Goal: Task Accomplishment & Management: Manage account settings

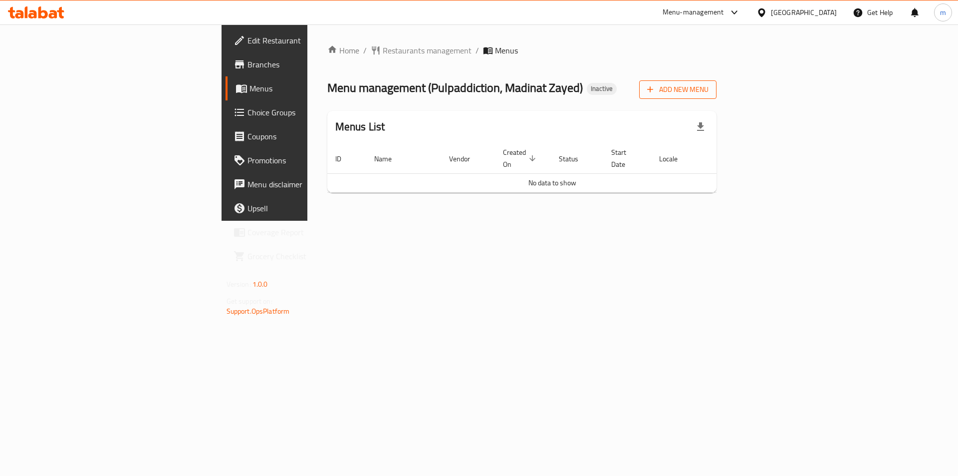
click at [717, 96] on button "Add New Menu" at bounding box center [677, 89] width 77 height 18
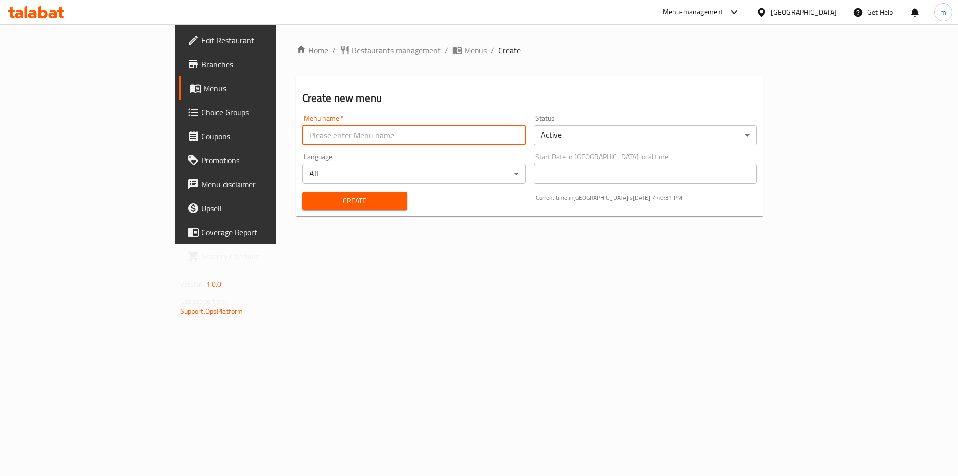
click at [307, 143] on input "text" at bounding box center [414, 135] width 224 height 20
type input "3/9/2025"
click at [310, 205] on span "Create" at bounding box center [354, 201] width 89 height 12
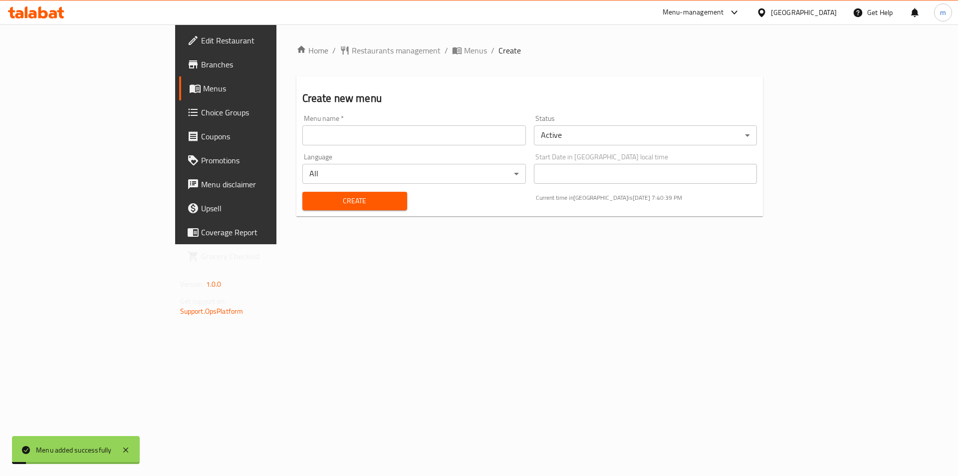
click at [203, 85] on span "Menus" at bounding box center [265, 88] width 124 height 12
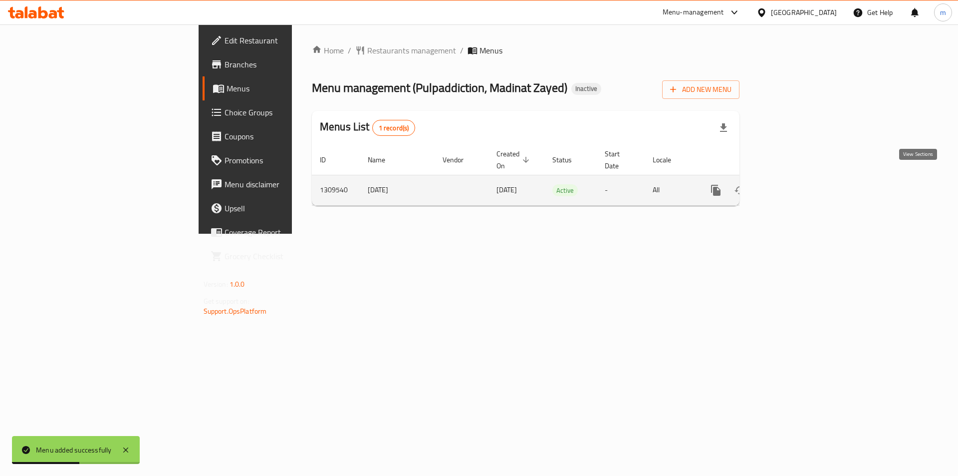
click at [793, 186] on icon "enhanced table" at bounding box center [788, 190] width 9 height 9
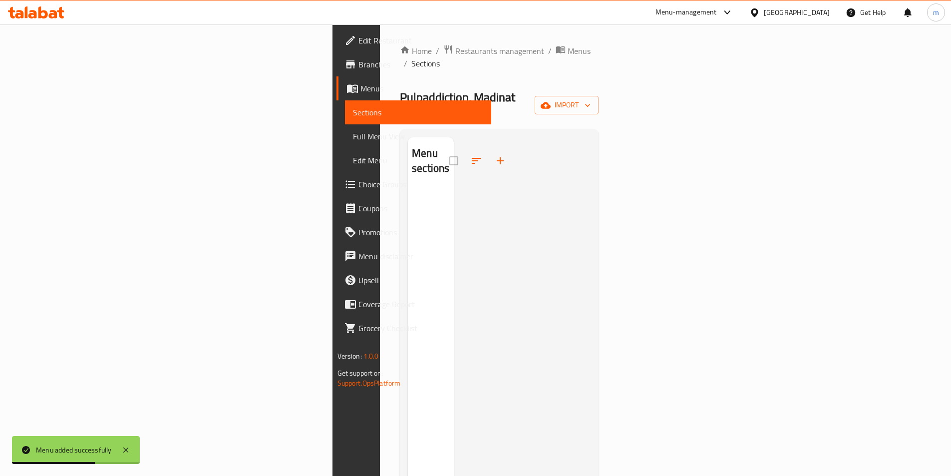
click at [598, 76] on div "Home / Restaurants management / Menus / Sections Pulpaddiction, Madinat Zayed I…" at bounding box center [499, 332] width 199 height 576
click at [590, 99] on span "import" at bounding box center [567, 105] width 48 height 12
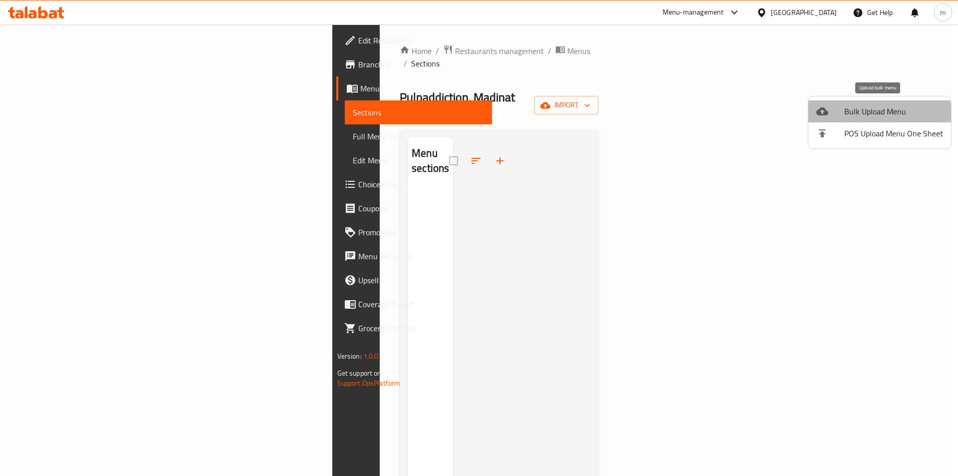
click at [878, 113] on span "Bulk Upload Menu" at bounding box center [893, 111] width 99 height 12
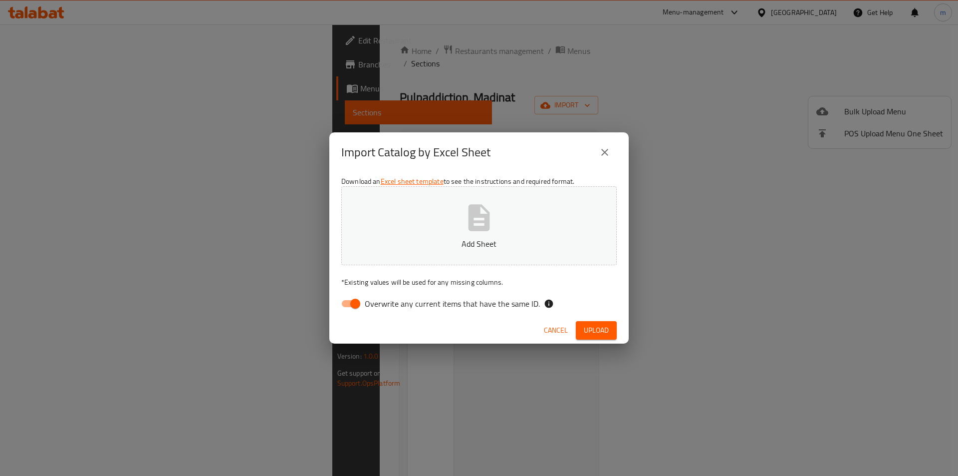
click at [599, 153] on icon "close" at bounding box center [605, 152] width 12 height 12
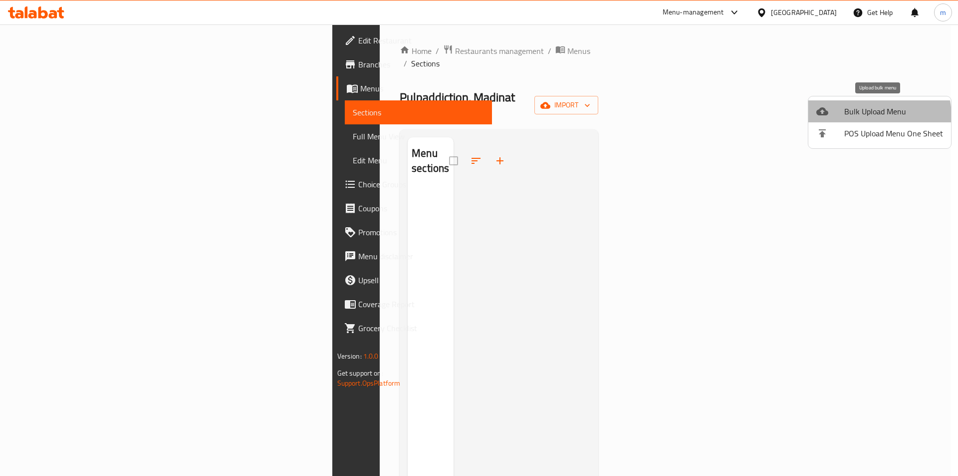
click at [867, 116] on span "Bulk Upload Menu" at bounding box center [893, 111] width 99 height 12
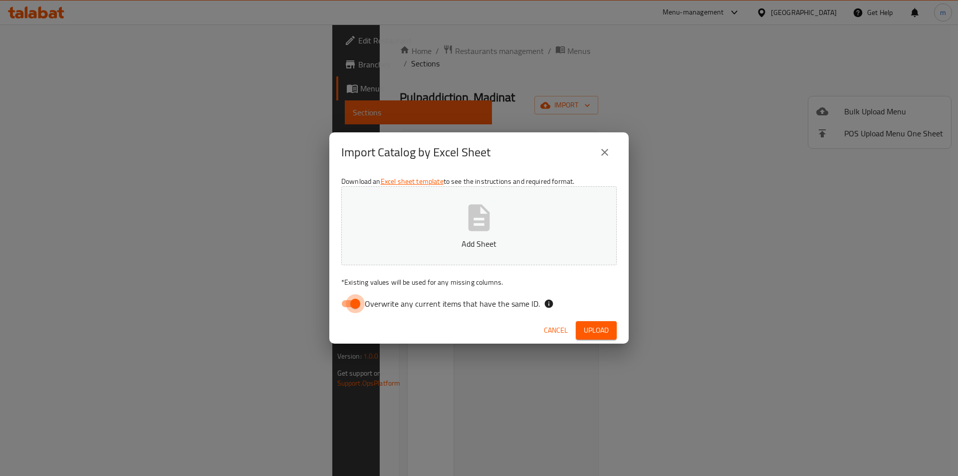
click at [357, 299] on input "Overwrite any current items that have the same ID." at bounding box center [355, 303] width 57 height 19
checkbox input "false"
click at [607, 148] on icon "close" at bounding box center [605, 152] width 12 height 12
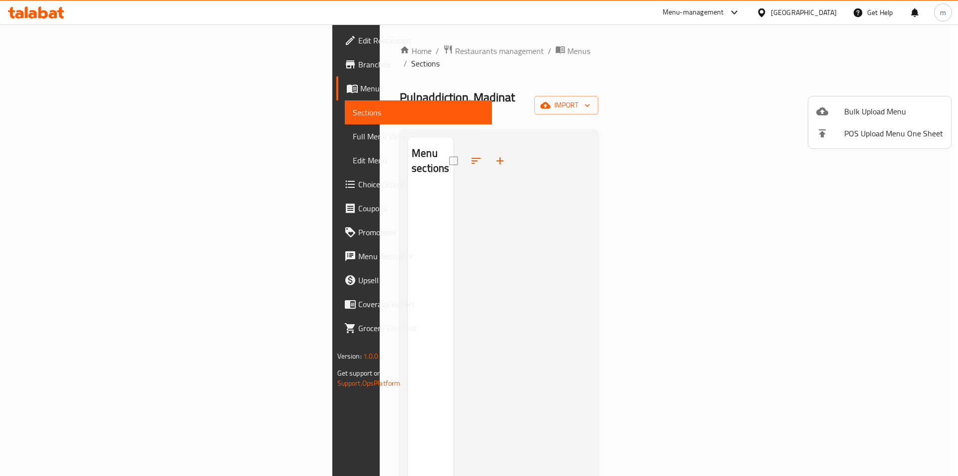
click at [499, 167] on div at bounding box center [479, 238] width 958 height 476
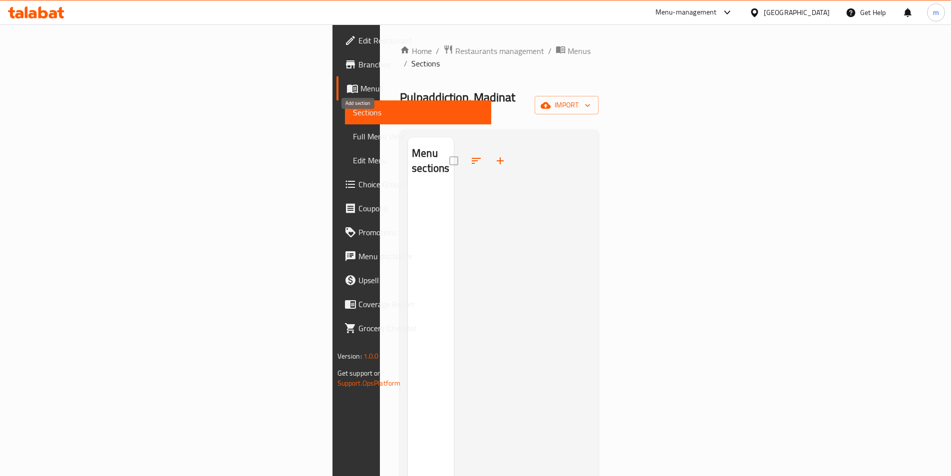
click at [497, 157] on icon "button" at bounding box center [500, 160] width 7 height 7
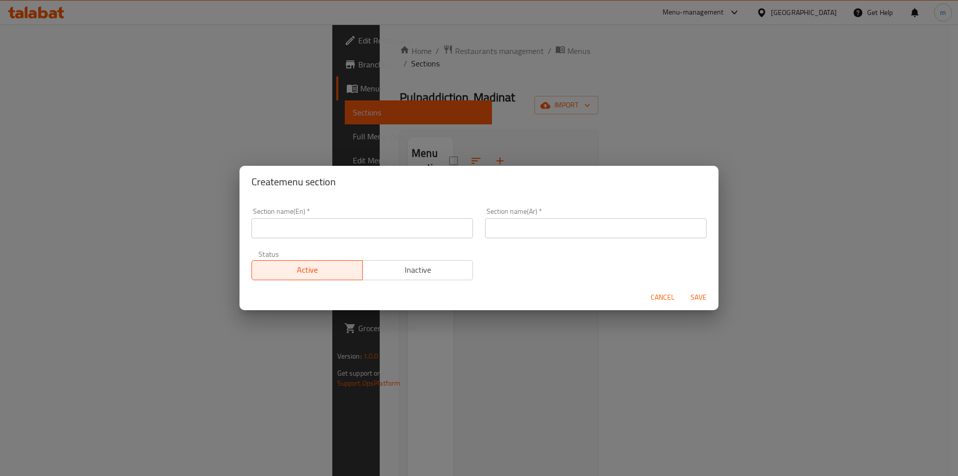
click at [660, 300] on span "Cancel" at bounding box center [663, 297] width 24 height 12
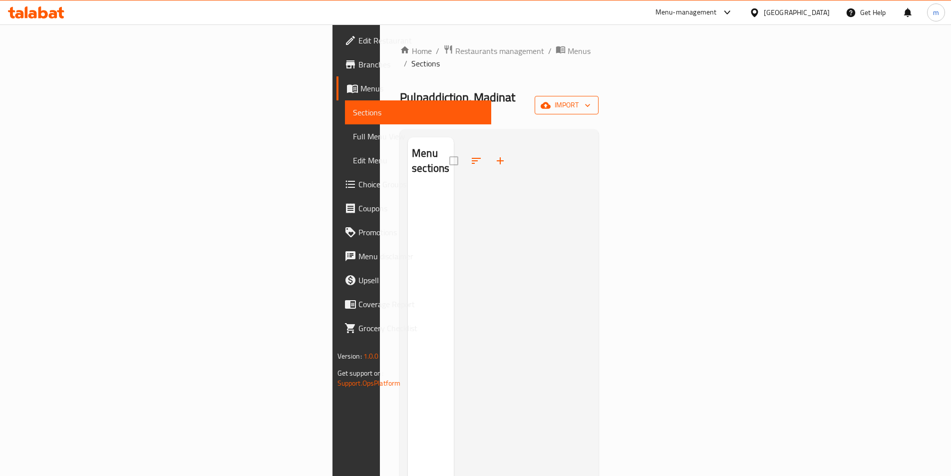
click at [590, 99] on span "import" at bounding box center [567, 105] width 48 height 12
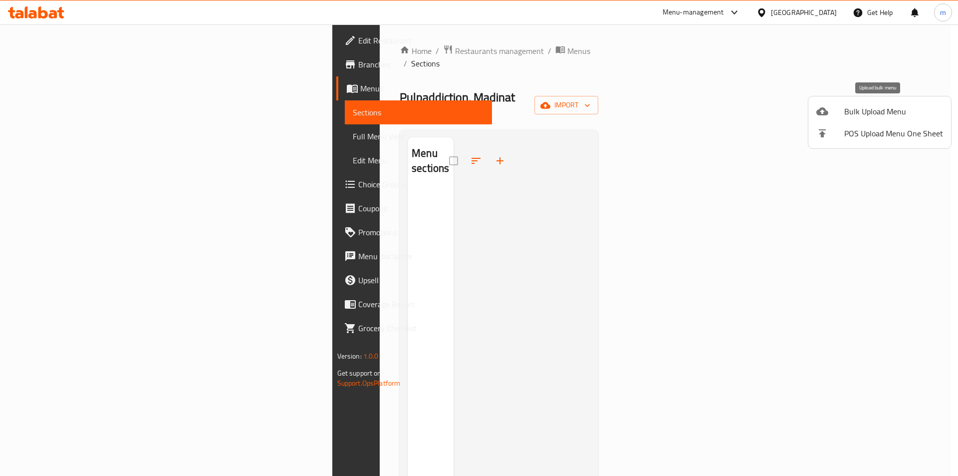
click at [859, 111] on span "Bulk Upload Menu" at bounding box center [893, 111] width 99 height 12
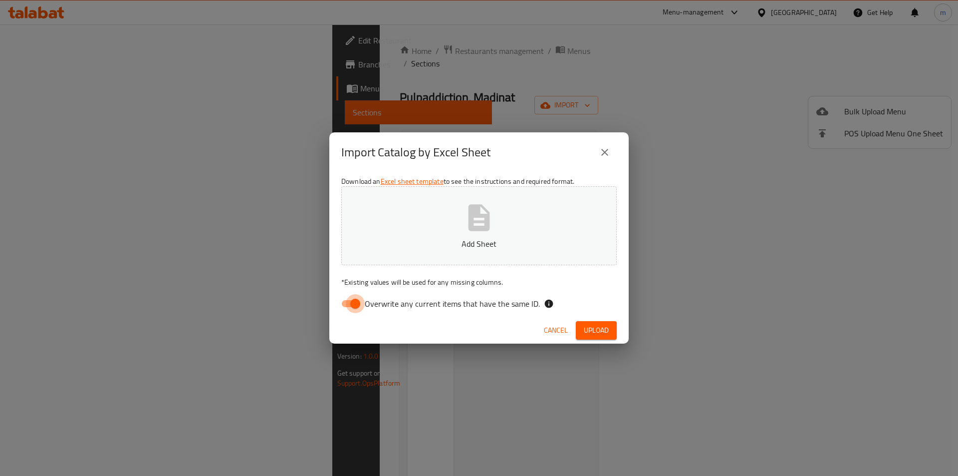
click at [357, 305] on input "Overwrite any current items that have the same ID." at bounding box center [355, 303] width 57 height 19
checkbox input "false"
click at [455, 225] on button "Add Sheet" at bounding box center [478, 225] width 275 height 79
click at [607, 158] on button "close" at bounding box center [605, 152] width 24 height 24
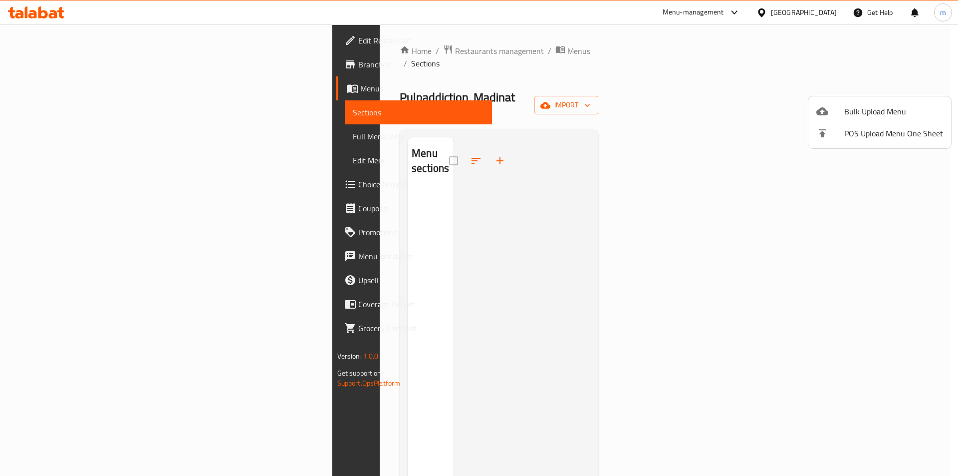
click at [46, 87] on div at bounding box center [479, 238] width 958 height 476
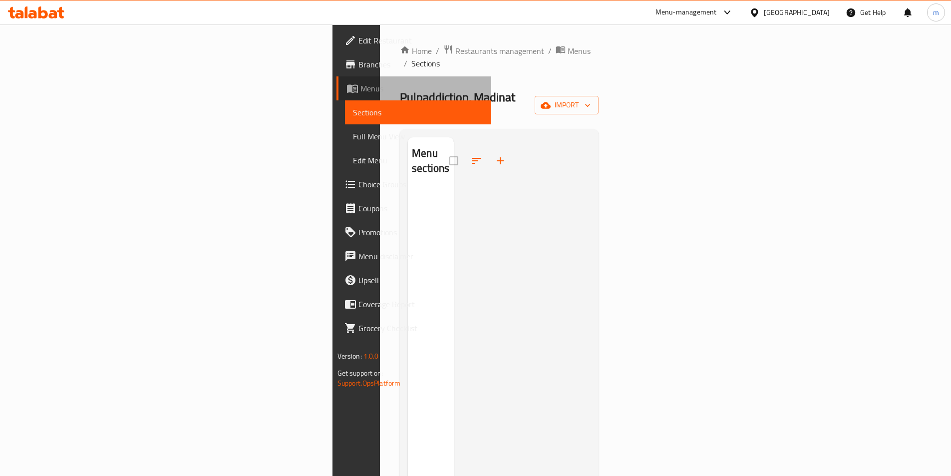
click at [360, 87] on span "Menus" at bounding box center [421, 88] width 123 height 12
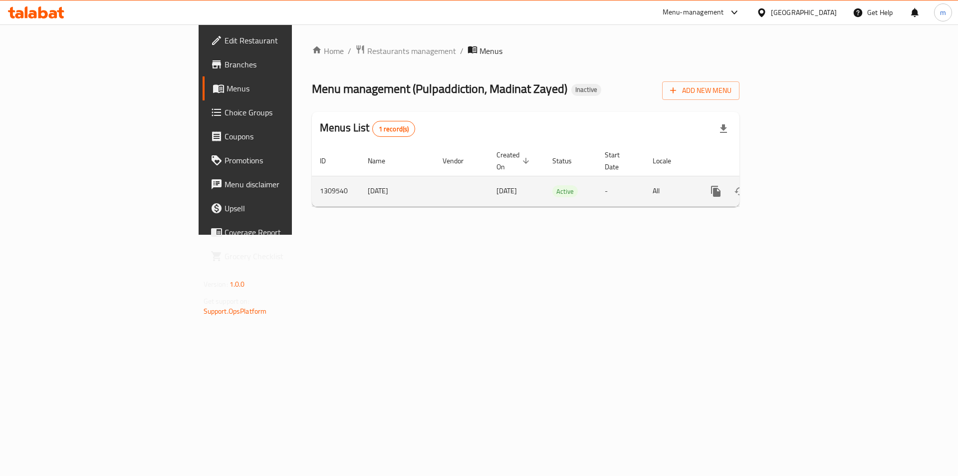
click at [770, 185] on icon "enhanced table" at bounding box center [764, 191] width 12 height 12
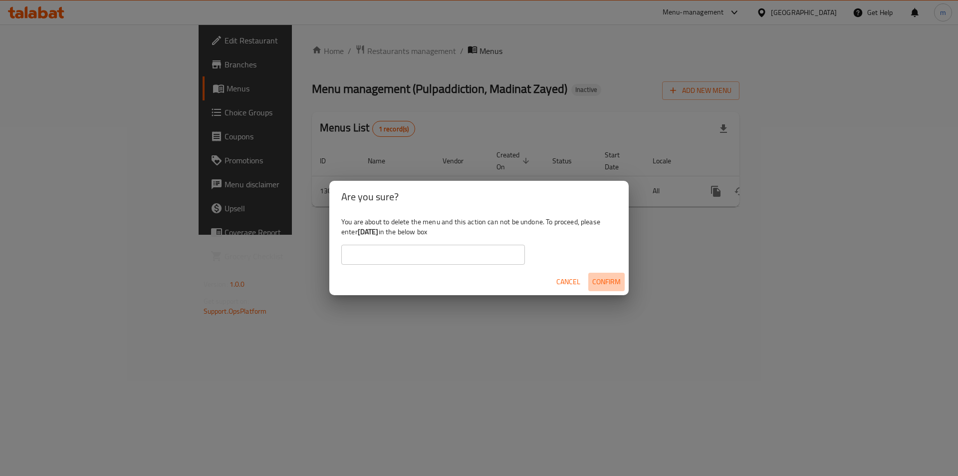
click at [604, 282] on span "Confirm" at bounding box center [606, 281] width 28 height 12
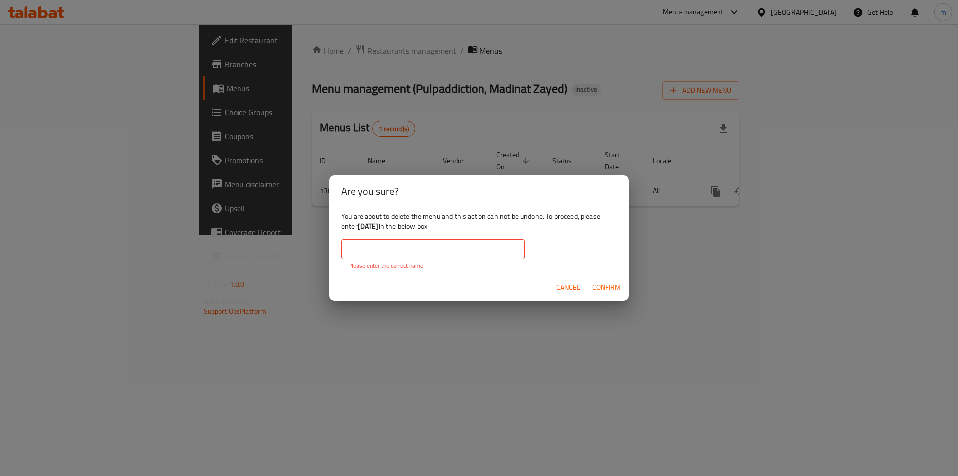
click at [463, 253] on input "text" at bounding box center [433, 249] width 184 height 20
type input "3/9/2025"
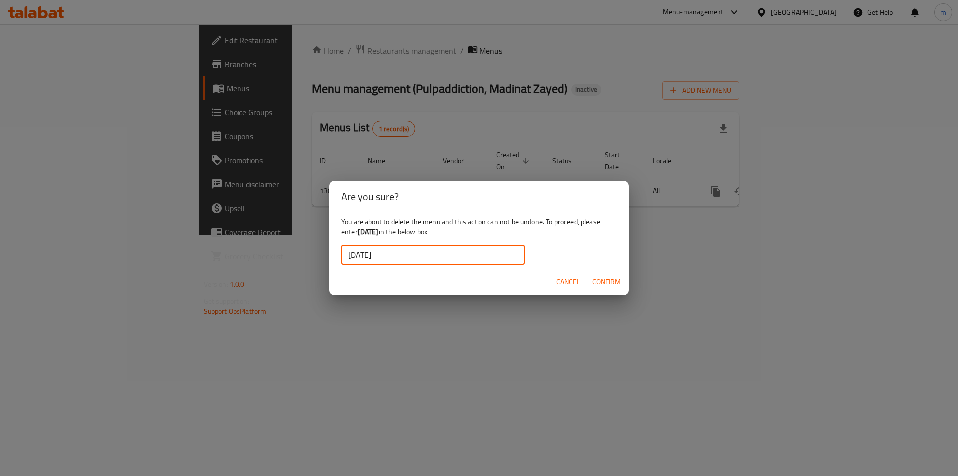
click at [617, 279] on span "Confirm" at bounding box center [606, 281] width 28 height 12
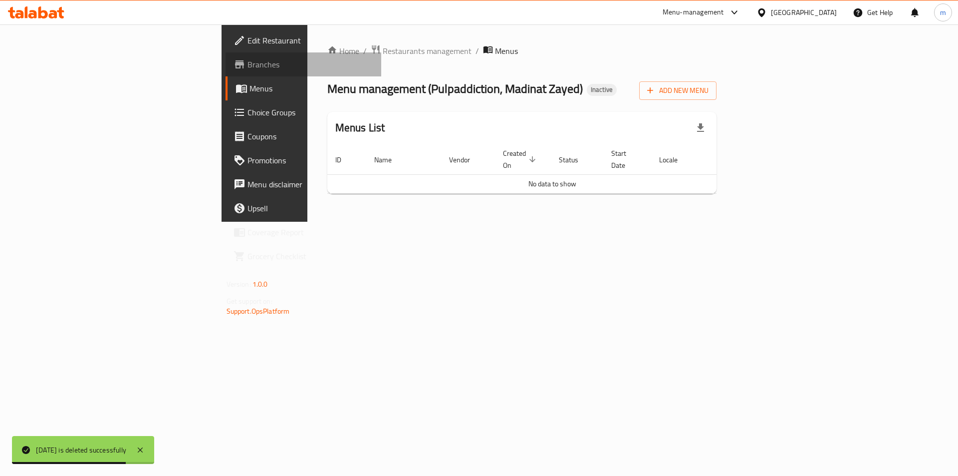
click at [248, 64] on span "Branches" at bounding box center [311, 64] width 126 height 12
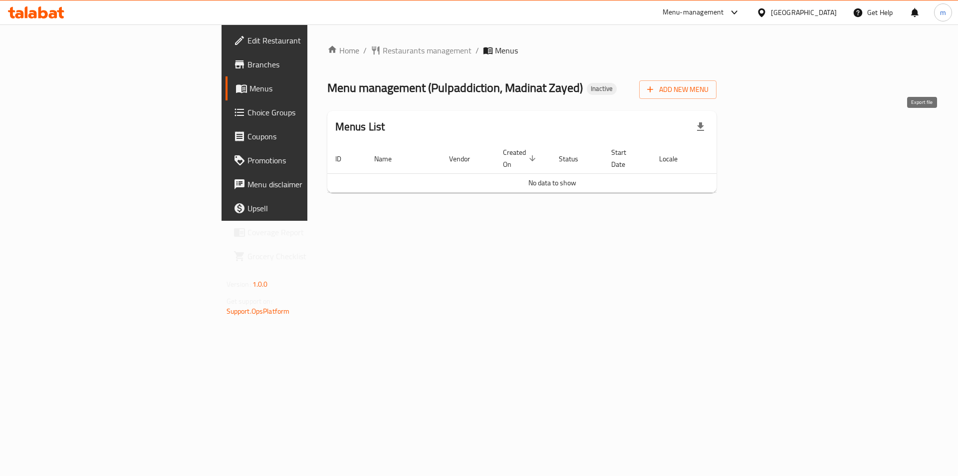
click at [707, 130] on icon "button" at bounding box center [701, 127] width 12 height 12
click at [737, 221] on div "Home / Restaurants management / Menus Menu management ( Pulpaddiction, Madinat …" at bounding box center [522, 122] width 430 height 196
click at [717, 97] on button "Add New Menu" at bounding box center [677, 89] width 77 height 18
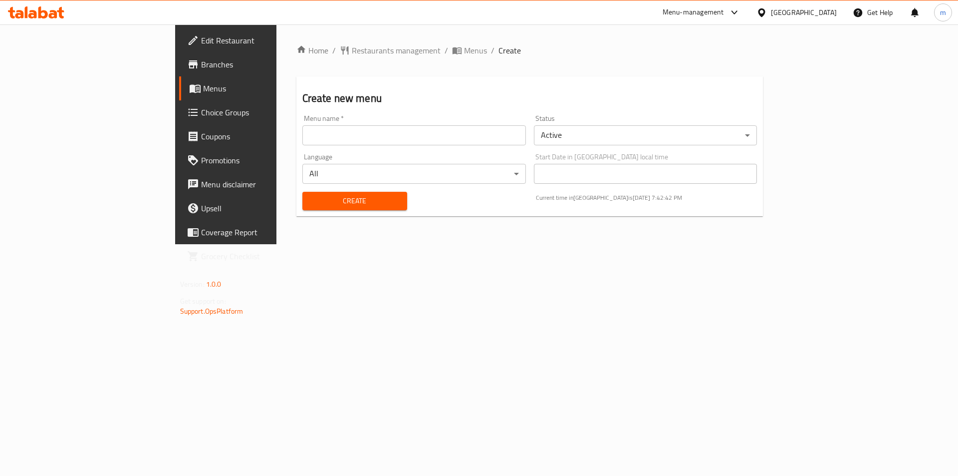
click at [302, 133] on input "text" at bounding box center [414, 135] width 224 height 20
drag, startPoint x: 289, startPoint y: 133, endPoint x: 279, endPoint y: 134, distance: 9.5
click at [302, 133] on input "text" at bounding box center [414, 135] width 224 height 20
click at [203, 88] on span "Menus" at bounding box center [265, 88] width 124 height 12
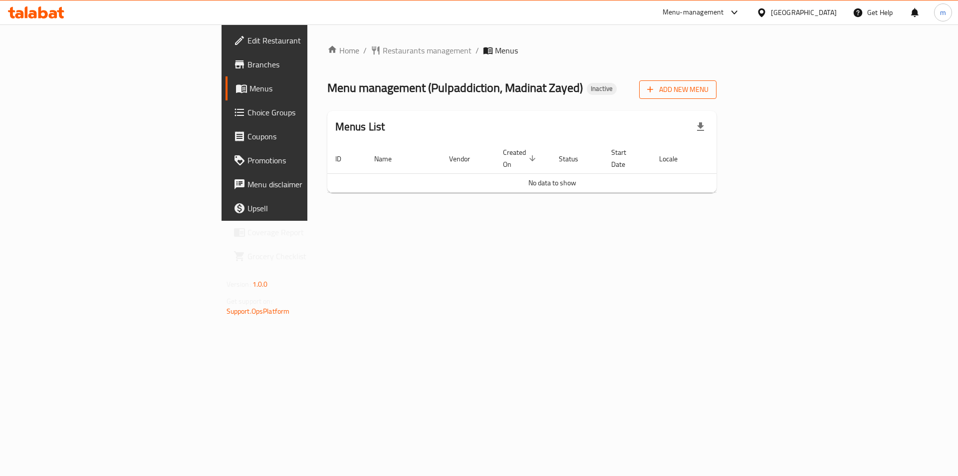
click at [709, 84] on span "Add New Menu" at bounding box center [677, 89] width 61 height 12
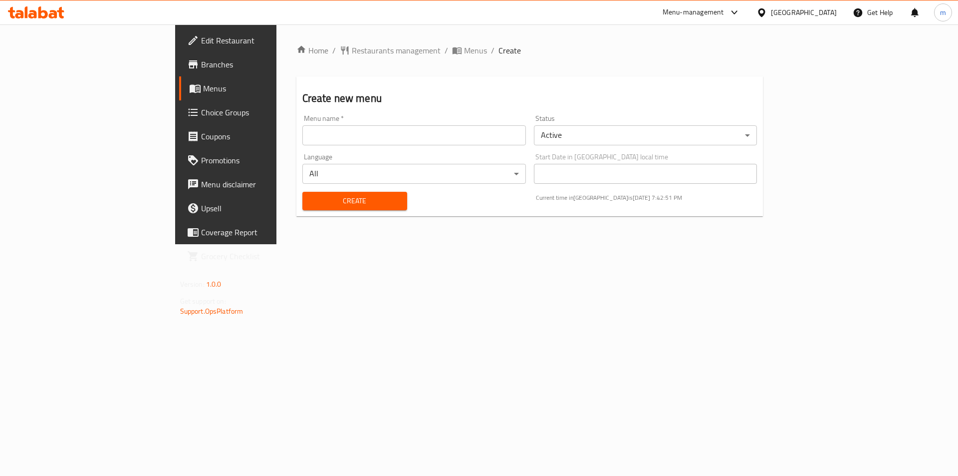
click at [203, 85] on span "Menus" at bounding box center [265, 88] width 124 height 12
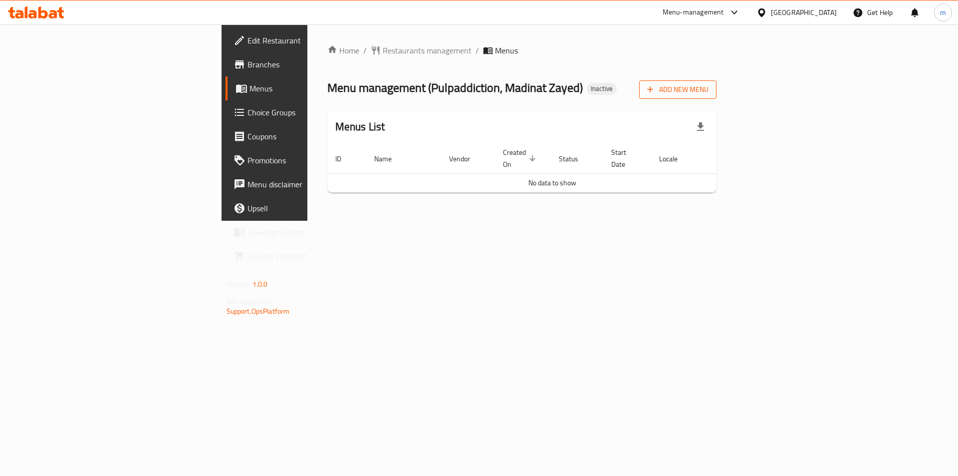
click at [709, 95] on span "Add New Menu" at bounding box center [677, 89] width 61 height 12
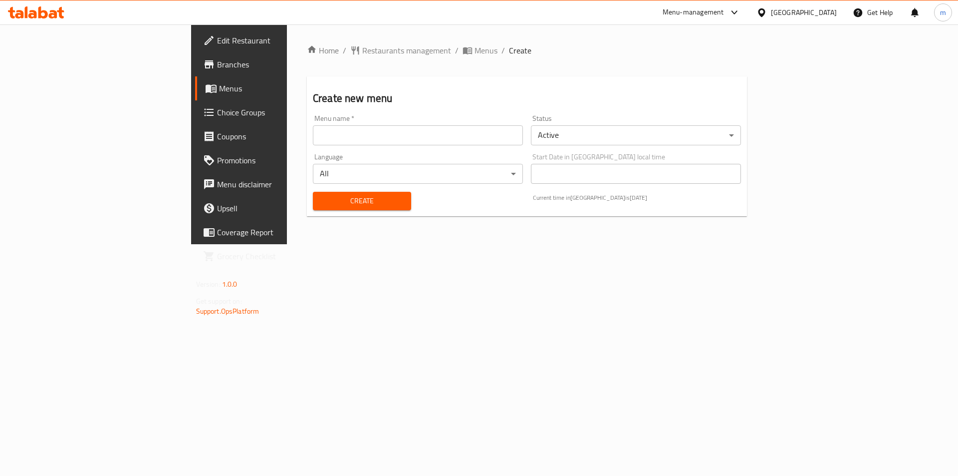
click at [313, 116] on div "Menu name   * Menu name *" at bounding box center [418, 130] width 210 height 30
click at [313, 137] on input "text" at bounding box center [418, 135] width 210 height 20
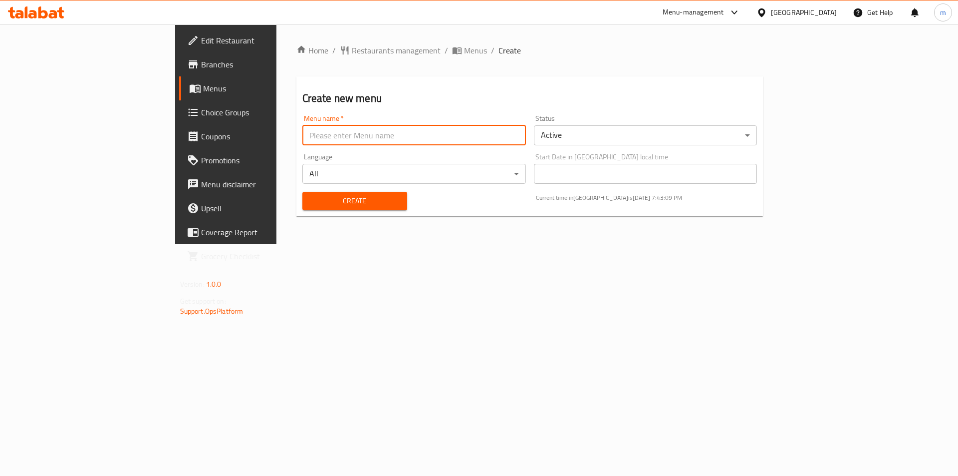
click at [306, 104] on h2 "Create new menu" at bounding box center [529, 98] width 455 height 15
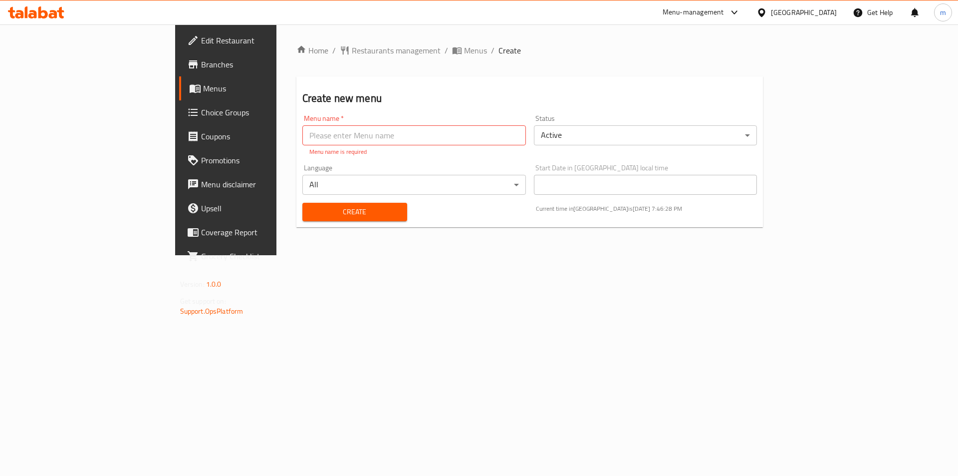
click at [179, 71] on link "Branches" at bounding box center [257, 64] width 156 height 24
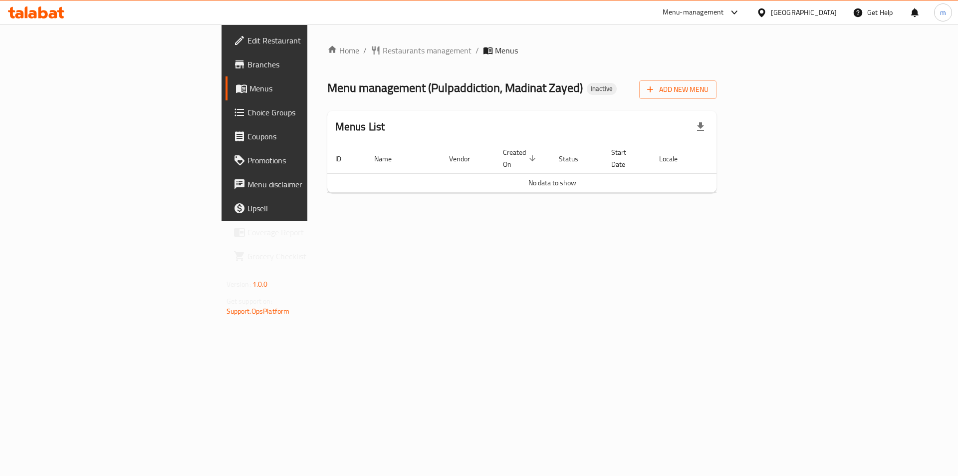
click at [226, 49] on link "Edit Restaurant" at bounding box center [304, 40] width 156 height 24
click at [248, 66] on span "Branches" at bounding box center [311, 64] width 126 height 12
click at [248, 61] on span "Branches" at bounding box center [311, 64] width 126 height 12
click at [307, 221] on div "Home / Restaurants management / Menus Menu management ( Pulpaddiction, Madinat …" at bounding box center [522, 122] width 430 height 196
click at [248, 63] on span "Branches" at bounding box center [311, 64] width 126 height 12
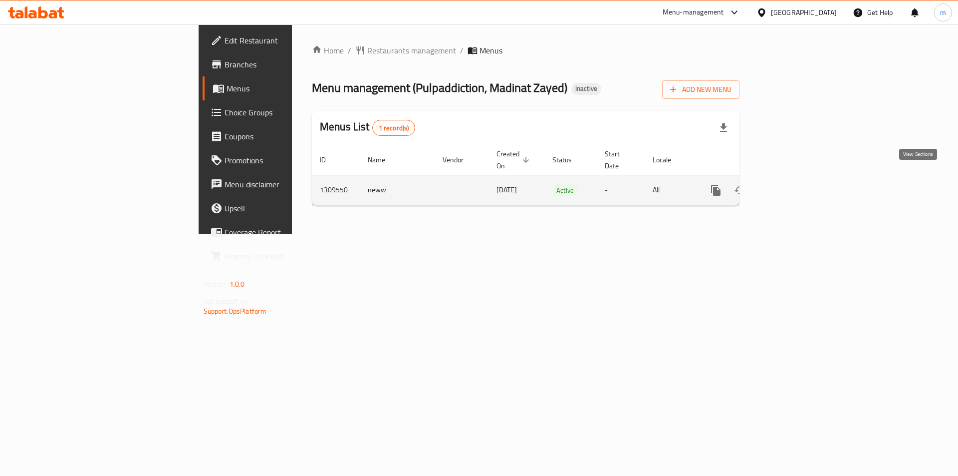
click at [794, 184] on icon "enhanced table" at bounding box center [788, 190] width 12 height 12
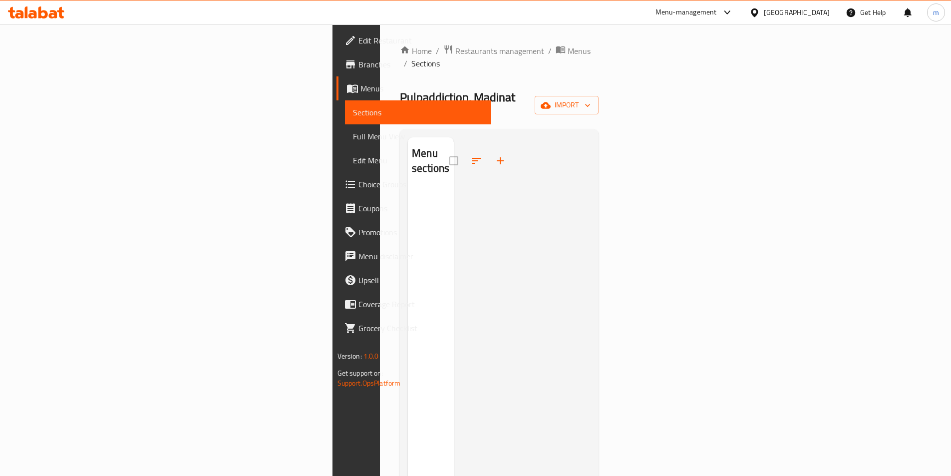
click at [360, 93] on span "Menus" at bounding box center [421, 88] width 123 height 12
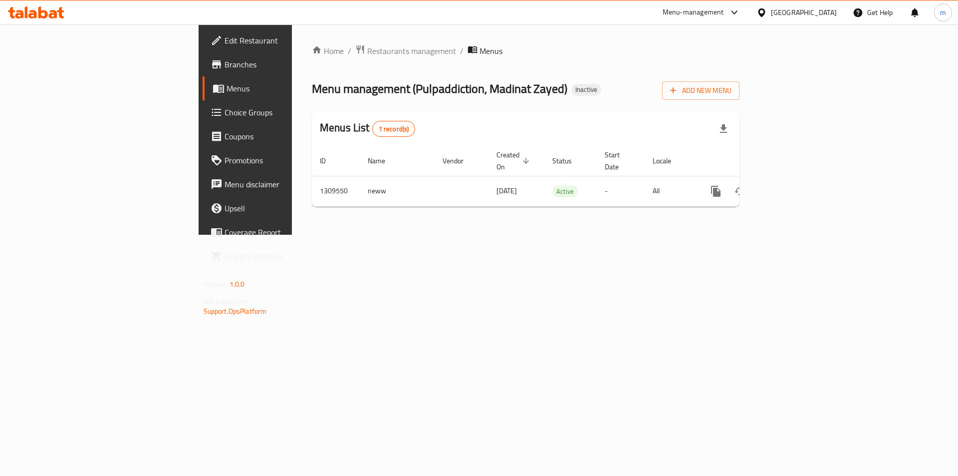
click at [737, 235] on div "Home / Restaurants management / Menus Menu management ( Pulpaddiction, Madinat …" at bounding box center [526, 129] width 468 height 210
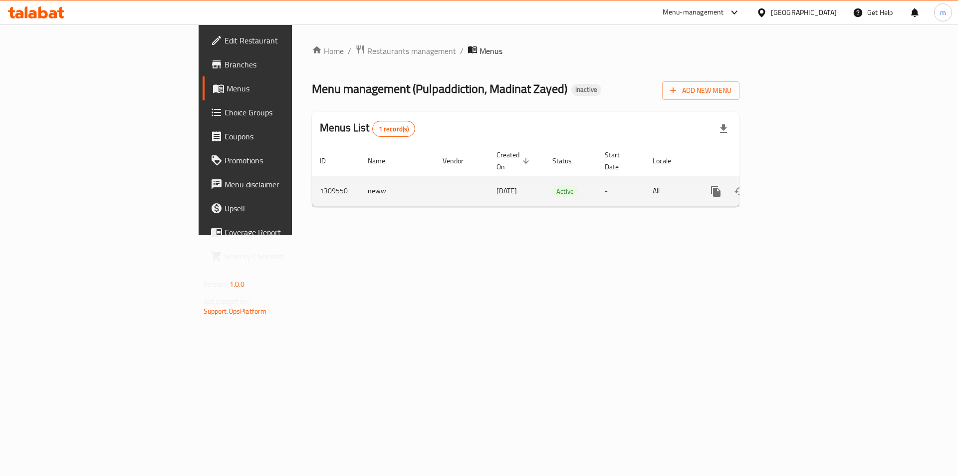
click at [793, 187] on icon "enhanced table" at bounding box center [788, 191] width 9 height 9
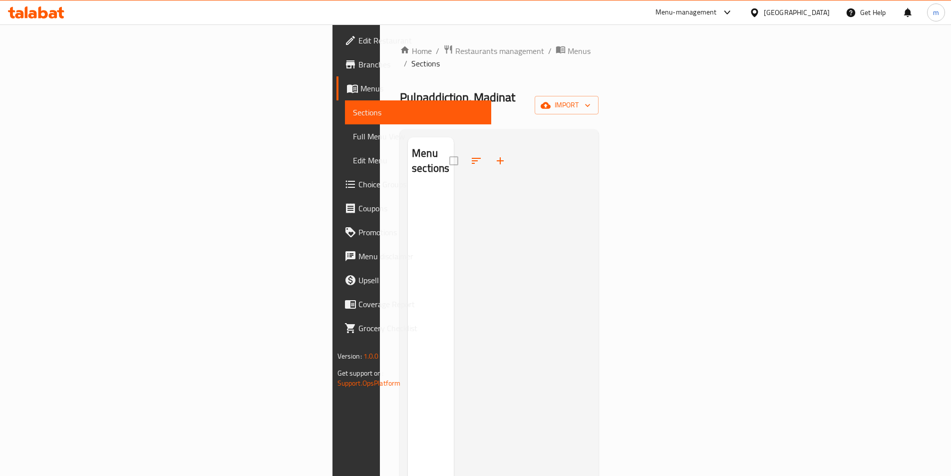
click at [471, 186] on div at bounding box center [522, 375] width 137 height 476
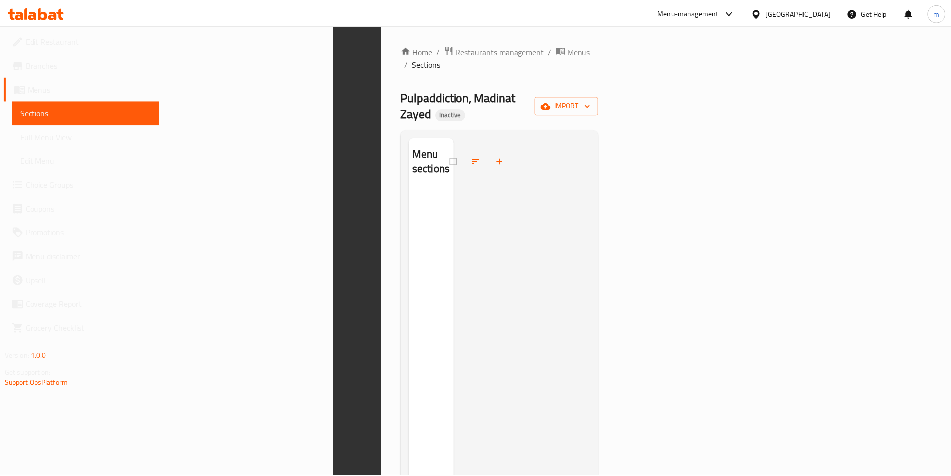
scroll to position [140, 0]
